Goal: Use online tool/utility: Use online tool/utility

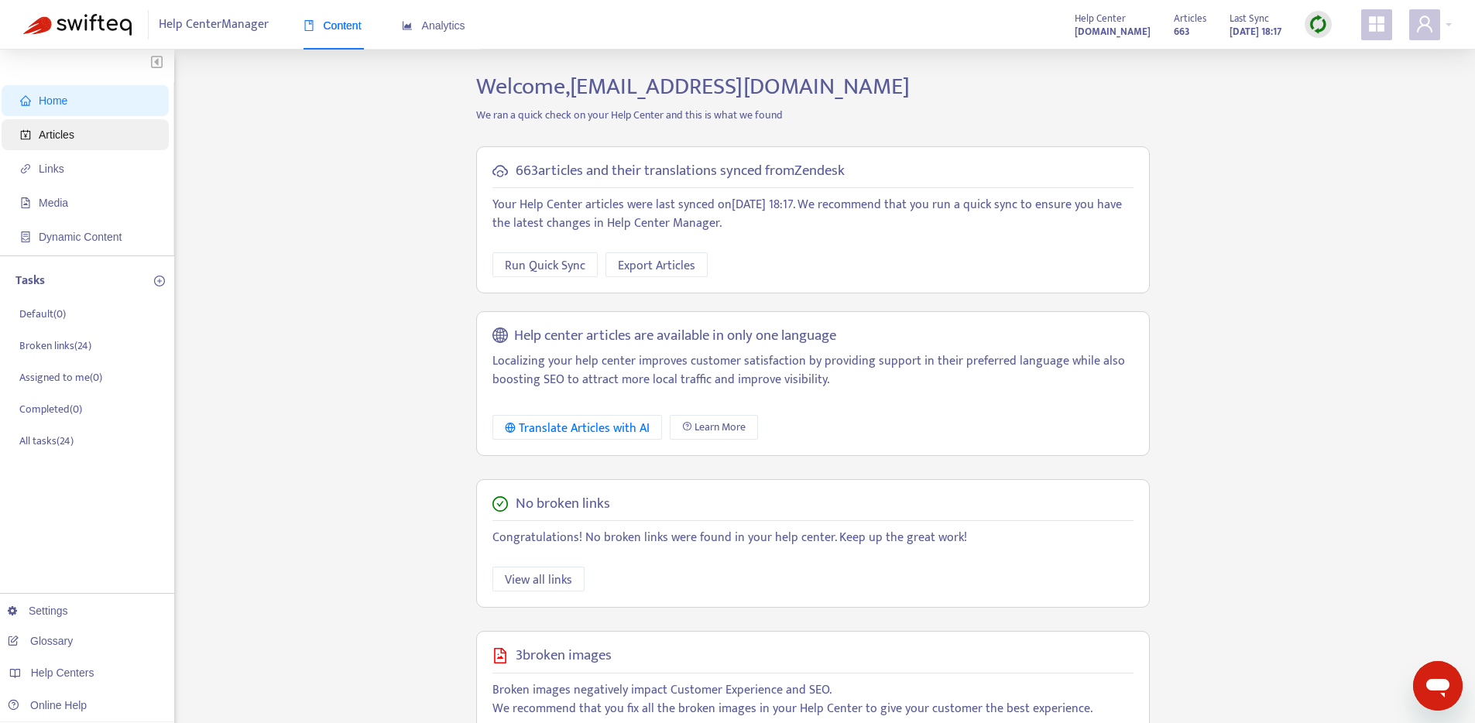
click at [67, 128] on span "Articles" at bounding box center [57, 134] width 36 height 12
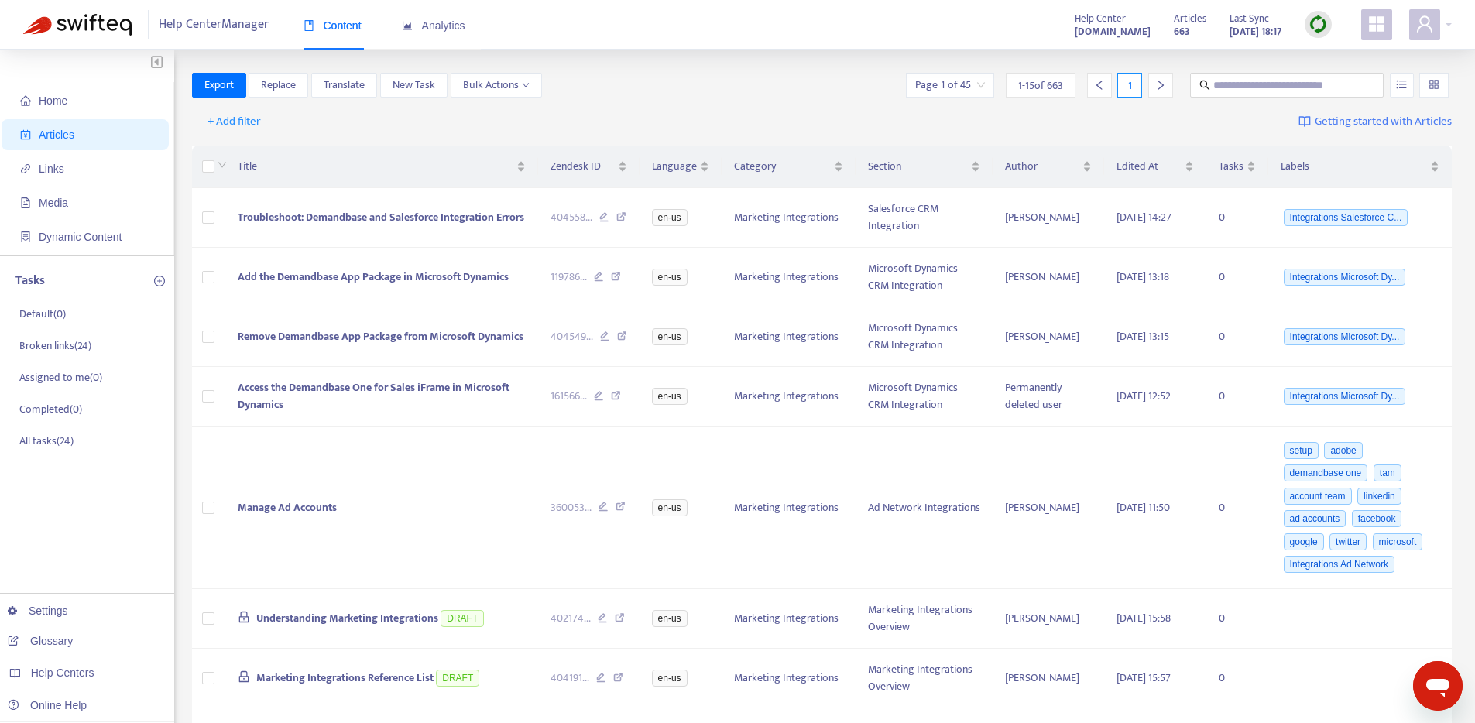
click at [1318, 28] on img at bounding box center [1317, 24] width 19 height 19
click at [1355, 52] on link "Quick Sync" at bounding box center [1350, 56] width 66 height 18
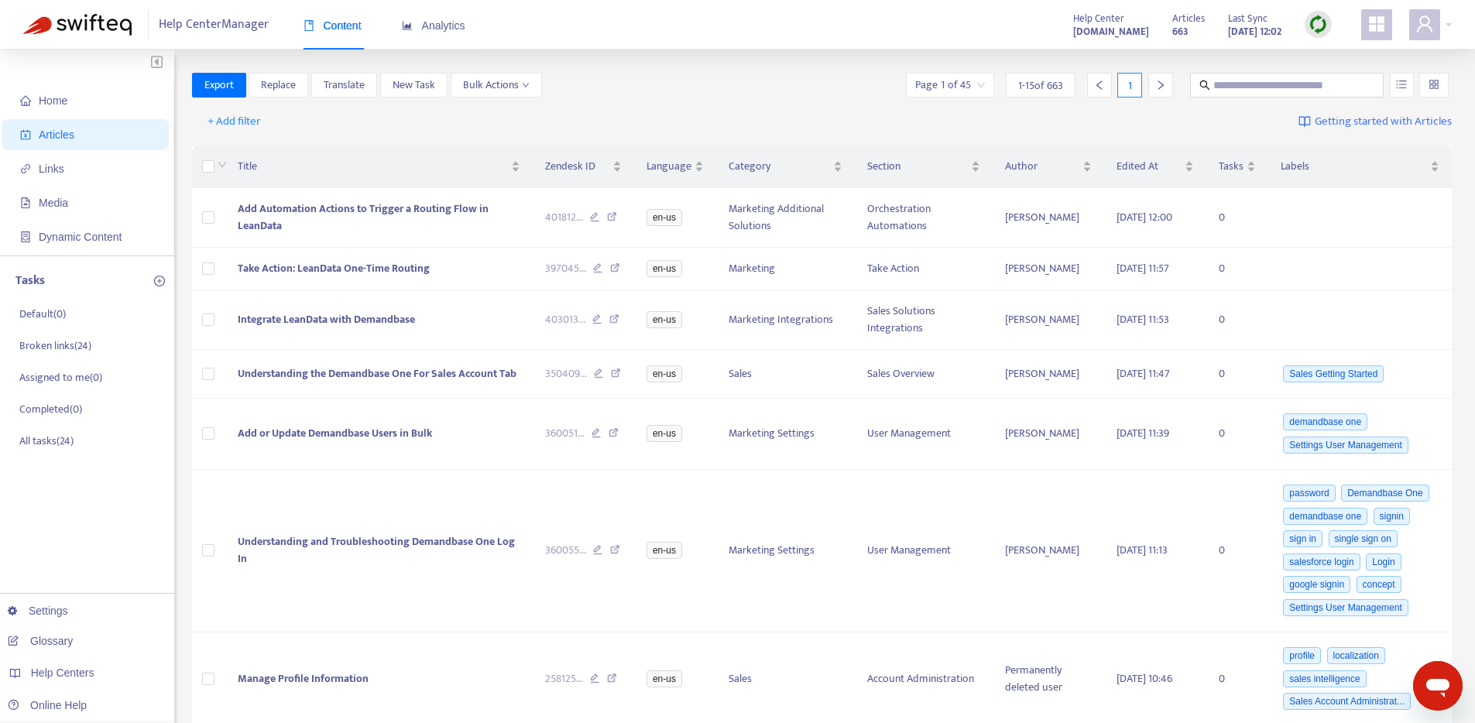
click at [1322, 18] on img at bounding box center [1317, 24] width 19 height 19
click at [1342, 77] on link "Full Sync" at bounding box center [1345, 81] width 56 height 18
